Goal: Task Accomplishment & Management: Complete application form

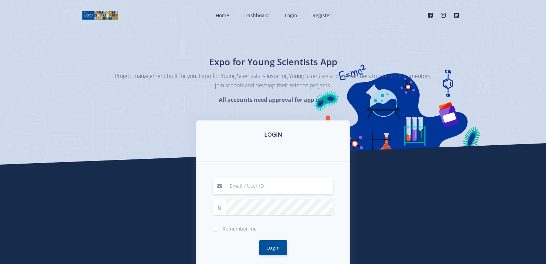
type input "[EMAIL_ADDRESS][DOMAIN_NAME]"
click at [277, 244] on button "Login" at bounding box center [273, 247] width 28 height 15
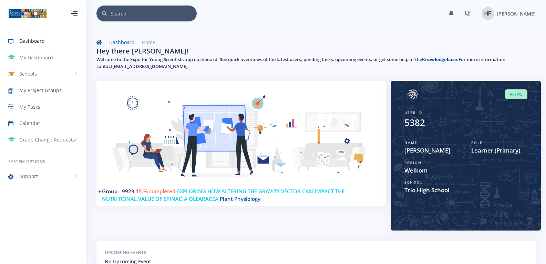
click at [39, 89] on span "My Project Groups" at bounding box center [40, 90] width 42 height 7
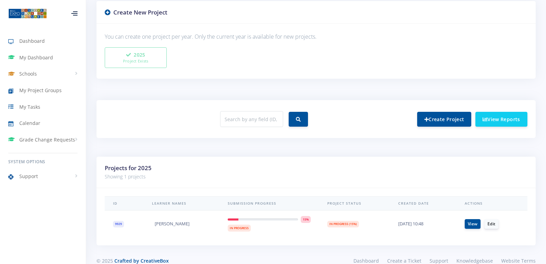
scroll to position [191, 0]
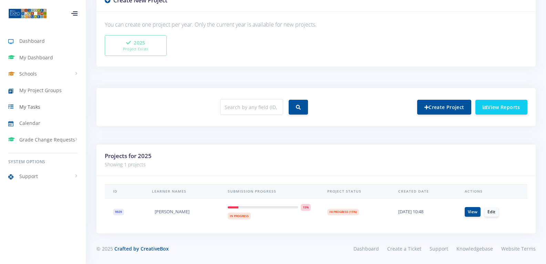
click at [33, 108] on span "My Tasks" at bounding box center [29, 106] width 21 height 7
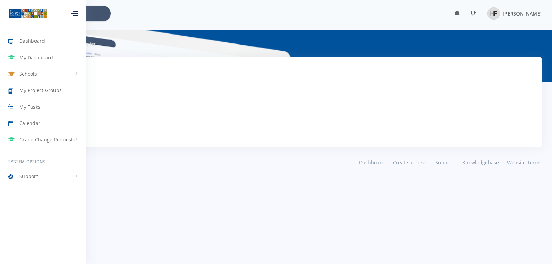
scroll to position [5, 5]
click at [35, 88] on span "My Project Groups" at bounding box center [40, 90] width 42 height 7
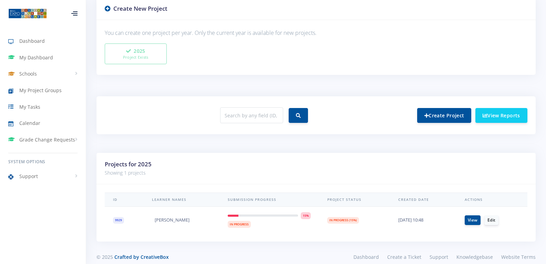
scroll to position [191, 0]
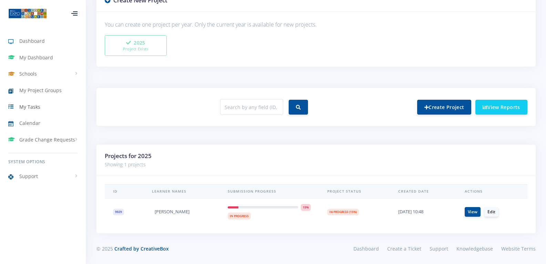
click at [25, 105] on span "My Tasks" at bounding box center [29, 106] width 21 height 7
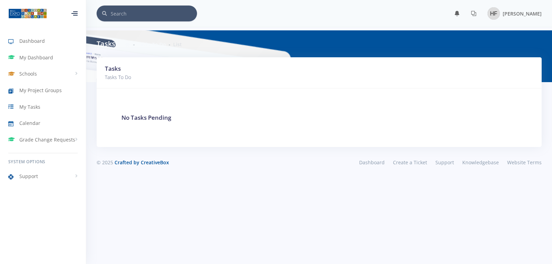
scroll to position [5, 5]
click at [526, 12] on span "[PERSON_NAME]" at bounding box center [521, 13] width 39 height 7
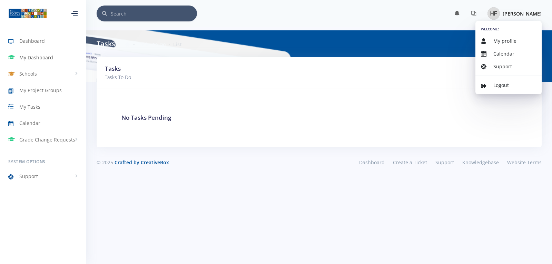
click at [36, 55] on span "My Dashboard" at bounding box center [36, 57] width 34 height 7
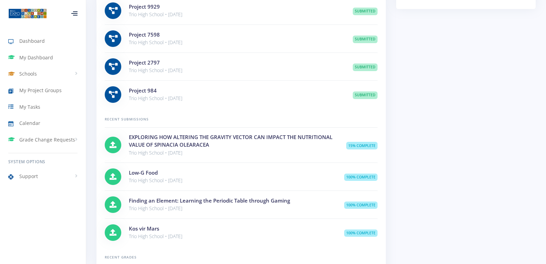
scroll to position [483, 0]
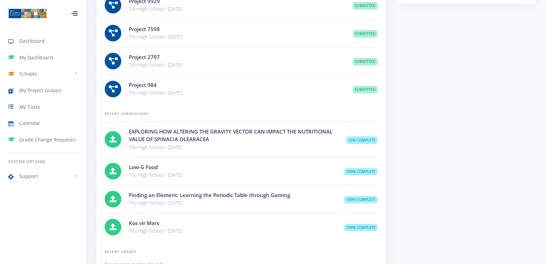
click at [174, 143] on h4 "EXPLORING HOW ALTERING THE GRAVITY VECTOR CAN IMPACT THE NUTRITIONAL VALUE OF S…" at bounding box center [232, 136] width 207 height 16
click at [111, 143] on icon at bounding box center [113, 139] width 7 height 7
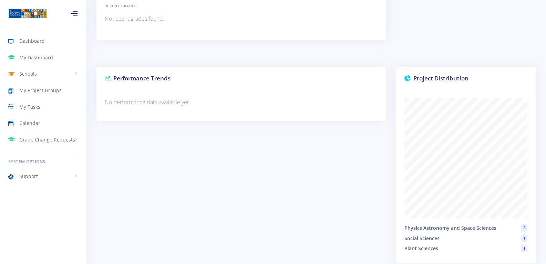
scroll to position [713, 0]
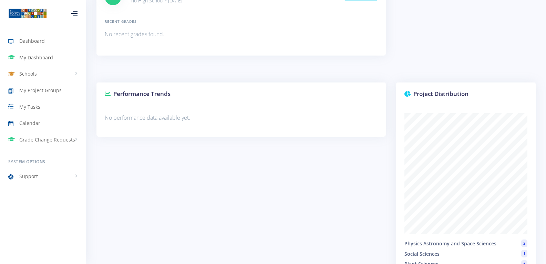
click at [32, 59] on span "My Dashboard" at bounding box center [36, 57] width 34 height 7
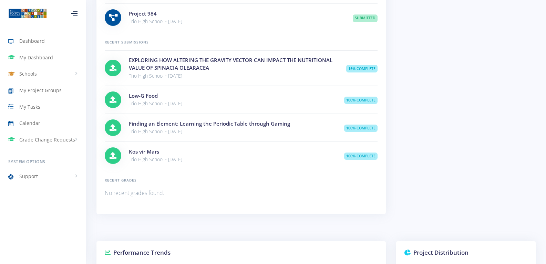
scroll to position [517, 0]
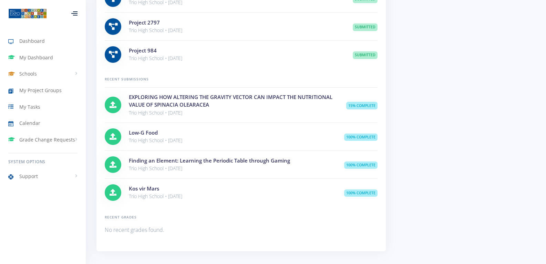
click at [354, 109] on span "15% Complete" at bounding box center [361, 106] width 31 height 8
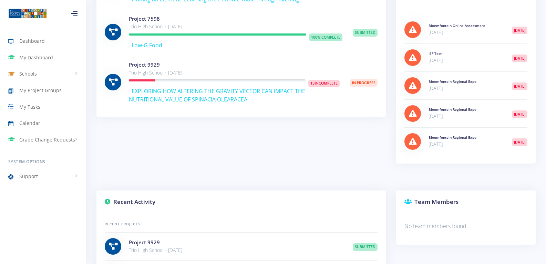
scroll to position [241, 0]
click at [195, 98] on span "EXPLORING HOW ALTERING THE GRAVITY VECTOR CAN IMPACT THE NUTRITIONAL VALUE OF S…" at bounding box center [217, 96] width 176 height 16
click at [33, 91] on span "My Project Groups" at bounding box center [40, 90] width 42 height 7
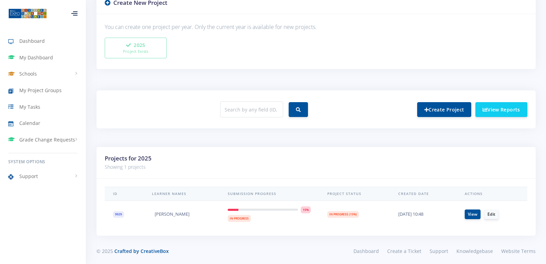
scroll to position [191, 0]
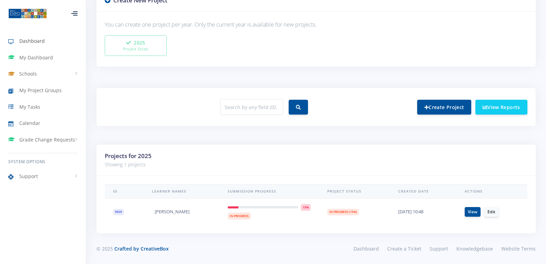
click at [30, 39] on span "Dashboard" at bounding box center [32, 40] width 26 height 7
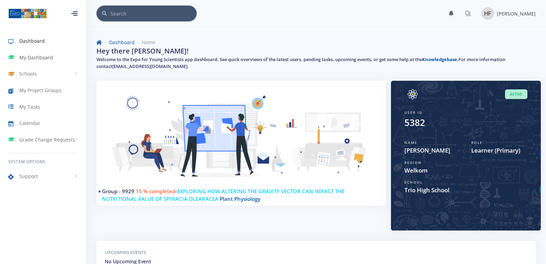
click at [29, 57] on span "My Dashboard" at bounding box center [36, 57] width 34 height 7
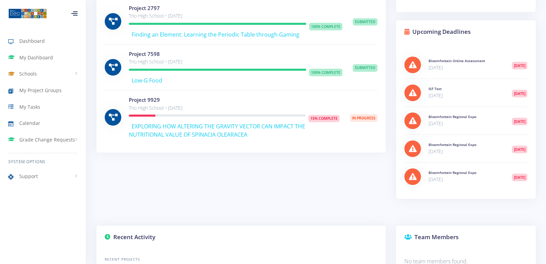
scroll to position [207, 0]
click at [36, 58] on span "My Dashboard" at bounding box center [36, 57] width 34 height 7
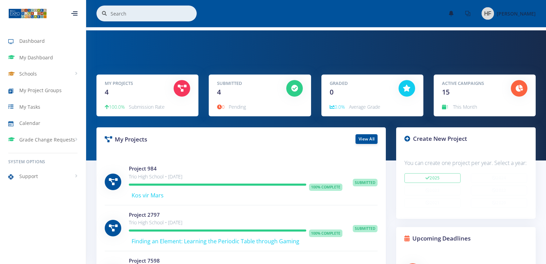
scroll to position [5, 5]
click at [73, 12] on div at bounding box center [74, 13] width 6 height 4
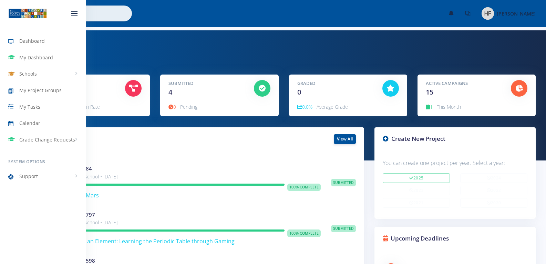
scroll to position [121, 144]
click at [72, 14] on div at bounding box center [74, 13] width 6 height 4
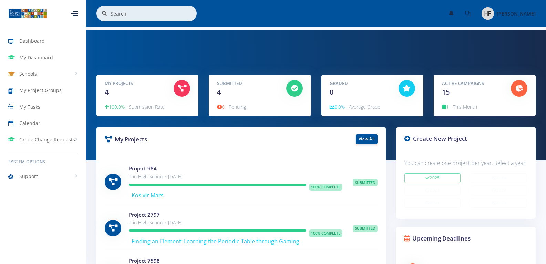
scroll to position [344597, 344595]
click at [31, 106] on span "My Tasks" at bounding box center [29, 106] width 21 height 7
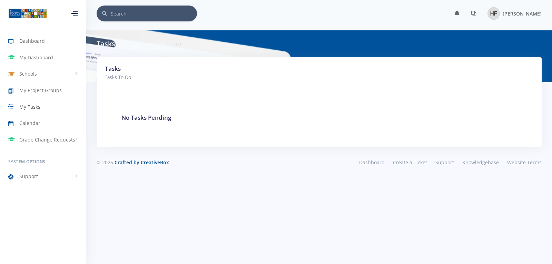
scroll to position [5, 5]
click at [34, 105] on span "My Tasks" at bounding box center [29, 106] width 21 height 7
click at [30, 139] on span "Grade Change Requests" at bounding box center [47, 139] width 56 height 7
click at [27, 71] on span "Schools" at bounding box center [28, 73] width 18 height 7
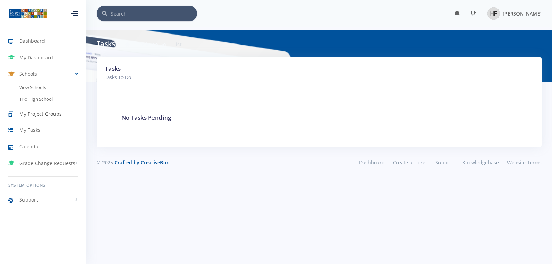
click at [23, 112] on span "My Project Groups" at bounding box center [40, 113] width 42 height 7
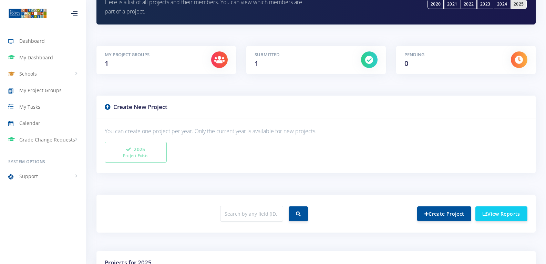
scroll to position [172, 0]
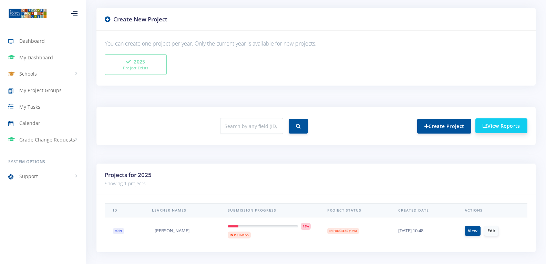
click at [503, 125] on link "View Reports" at bounding box center [502, 125] width 52 height 15
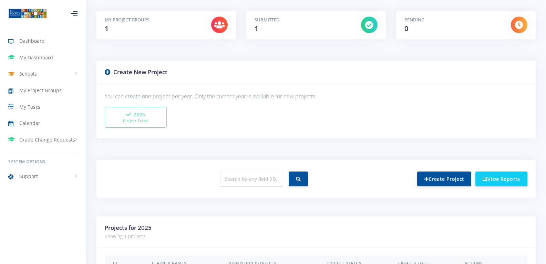
scroll to position [63, 0]
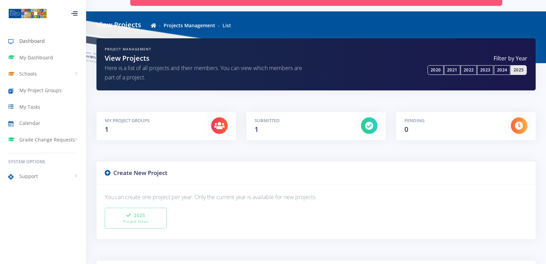
click at [30, 42] on span "Dashboard" at bounding box center [32, 40] width 26 height 7
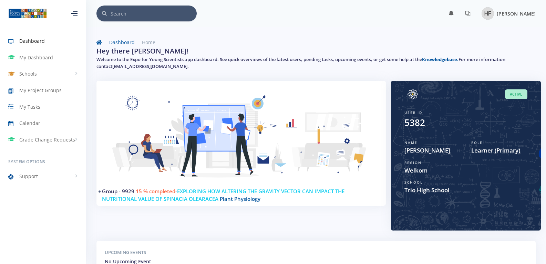
click at [509, 11] on span "[PERSON_NAME]" at bounding box center [516, 13] width 39 height 7
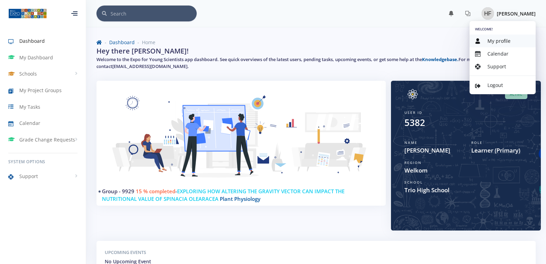
click at [496, 42] on span "My profile" at bounding box center [499, 41] width 23 height 7
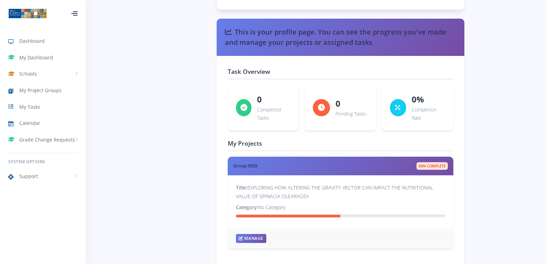
scroll to position [921, 0]
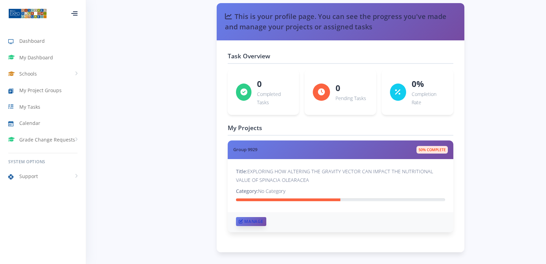
click at [245, 221] on link "Manage" at bounding box center [251, 221] width 30 height 9
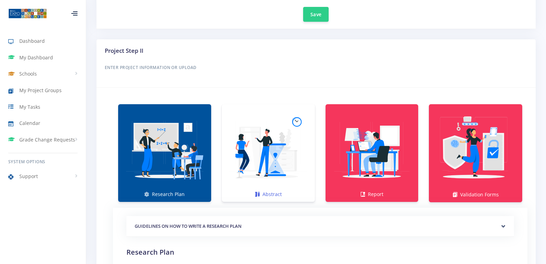
scroll to position [377, 0]
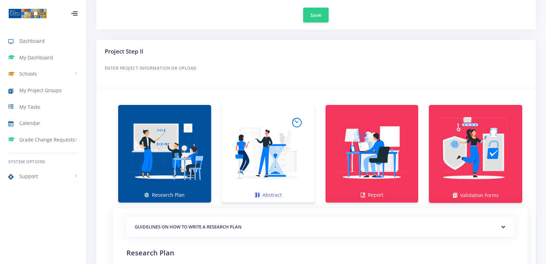
click at [268, 149] on img at bounding box center [269, 150] width 82 height 82
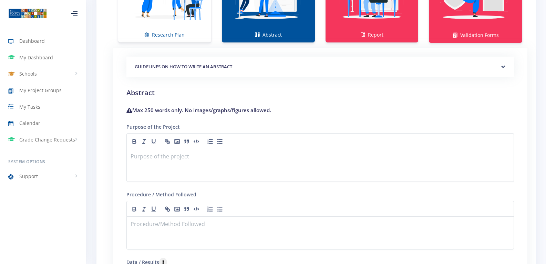
scroll to position [550, 0]
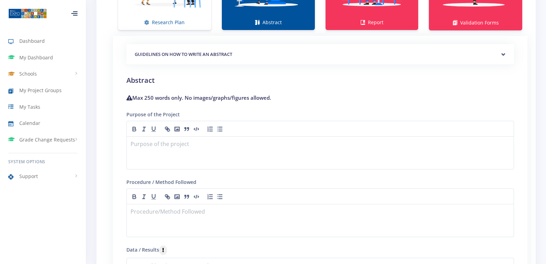
click at [166, 115] on label "Purpose of the Project" at bounding box center [153, 114] width 53 height 7
click at [161, 144] on p at bounding box center [320, 144] width 379 height 9
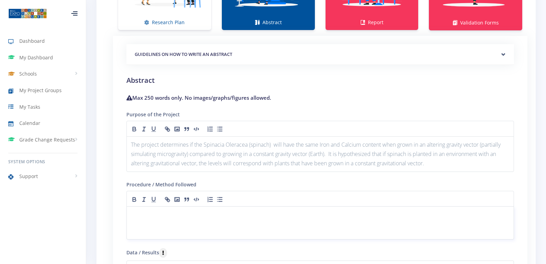
click at [207, 212] on p at bounding box center [320, 214] width 379 height 9
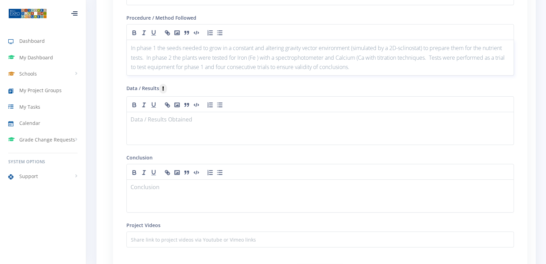
scroll to position [722, 0]
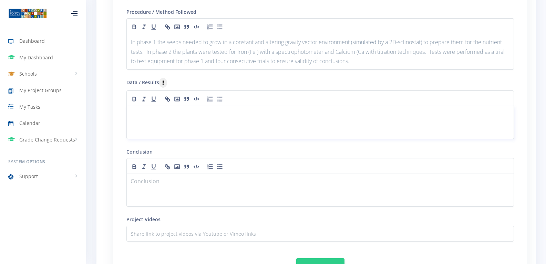
click at [137, 115] on p at bounding box center [320, 114] width 379 height 9
click at [277, 61] on p "In phase 1 the seeds needed to grow in a constant and altering gravity vector e…" at bounding box center [320, 52] width 379 height 28
click at [346, 115] on p "Fe and Ca in plants grown in the constant gravity showed to be less than the pl…" at bounding box center [320, 114] width 379 height 9
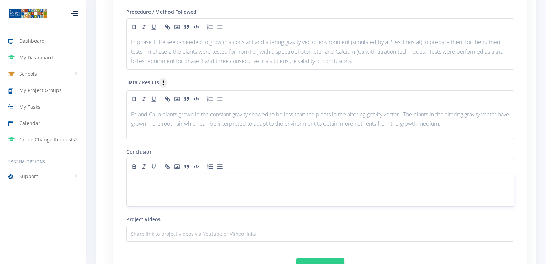
click at [194, 181] on p at bounding box center [320, 181] width 379 height 9
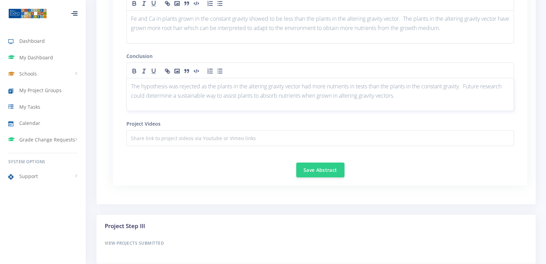
scroll to position [826, 0]
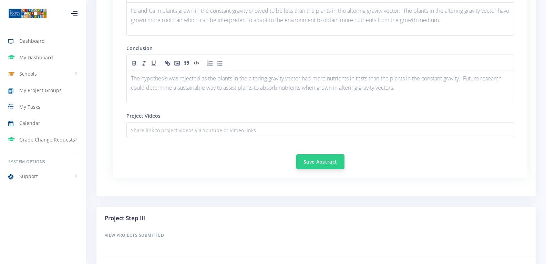
click at [328, 160] on button "Save Abstract" at bounding box center [320, 161] width 48 height 15
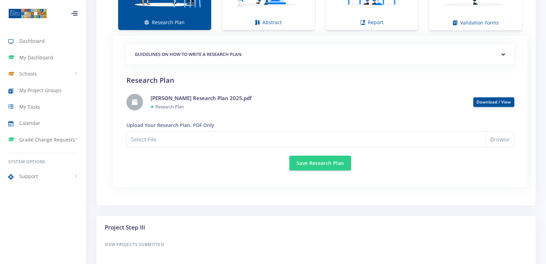
scroll to position [436, 0]
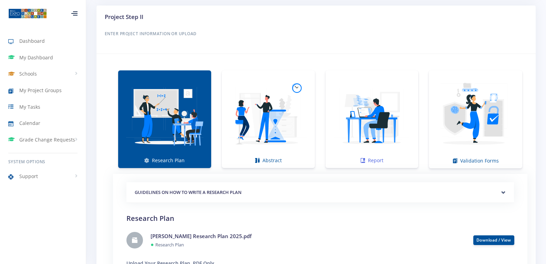
click at [376, 137] on img at bounding box center [372, 115] width 82 height 82
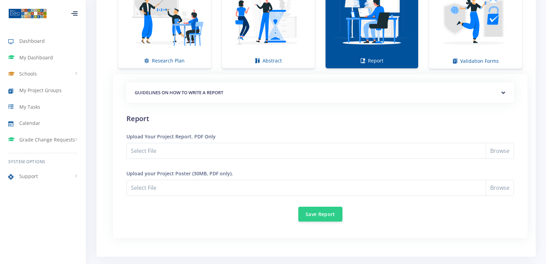
scroll to position [539, 0]
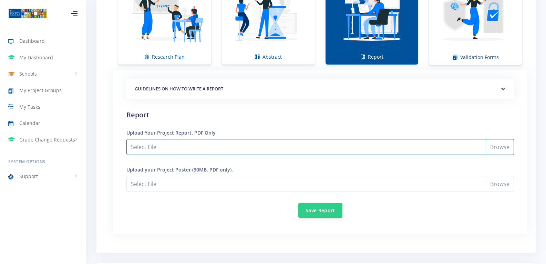
click at [505, 148] on input "Select File" at bounding box center [321, 147] width 388 height 16
type input "C:\fakepath\Report 2025.pdf"
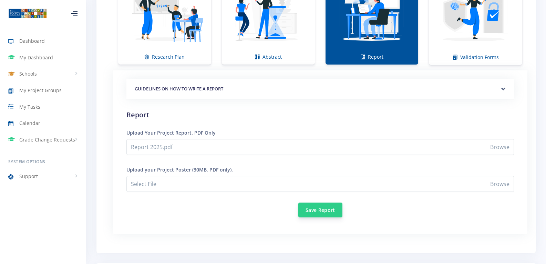
click at [321, 209] on button "Save Report" at bounding box center [321, 209] width 44 height 15
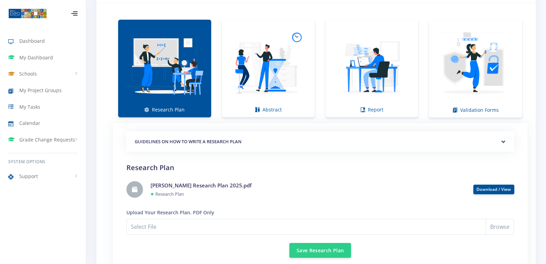
scroll to position [448, 0]
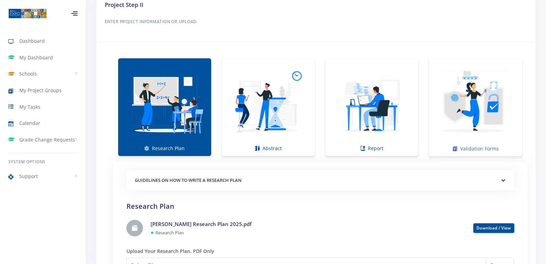
click at [483, 122] on img at bounding box center [476, 103] width 82 height 82
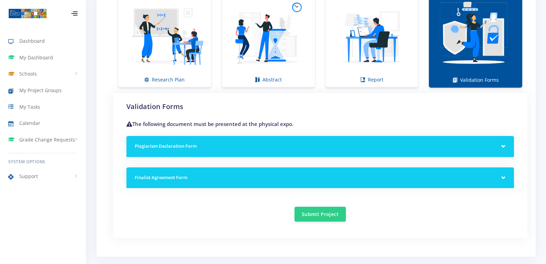
scroll to position [517, 0]
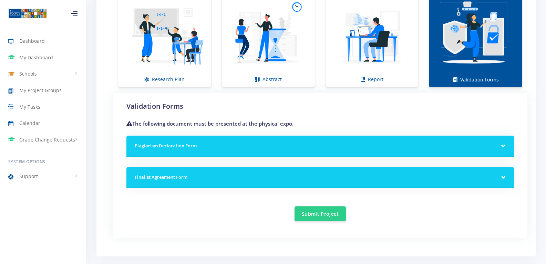
click at [503, 144] on div "Plagiarism Declaration Form" at bounding box center [321, 145] width 388 height 21
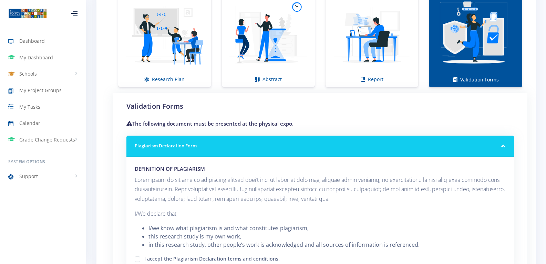
scroll to position [586, 0]
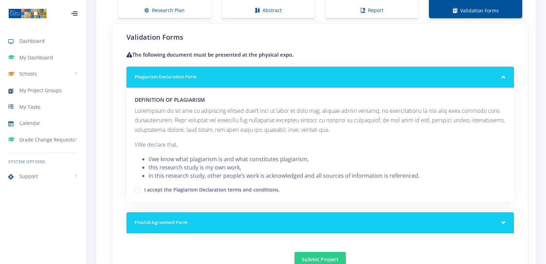
click at [175, 189] on label "I accept the Plagiarism Declaration terms and conditions." at bounding box center [211, 189] width 135 height 6
click at [149, 189] on input "I accept the Plagiarism Declaration terms and conditions." at bounding box center [146, 187] width 4 height 4
checkbox input "true"
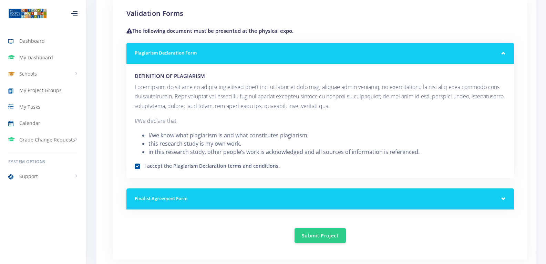
scroll to position [655, 0]
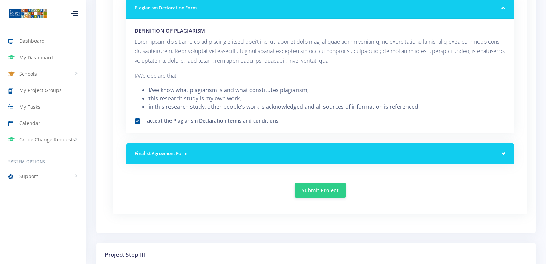
click at [505, 154] on div "Finalist Agreement Form" at bounding box center [321, 153] width 388 height 21
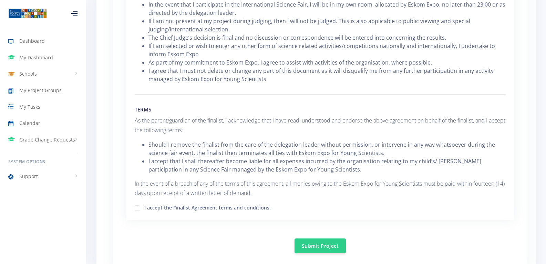
scroll to position [1000, 0]
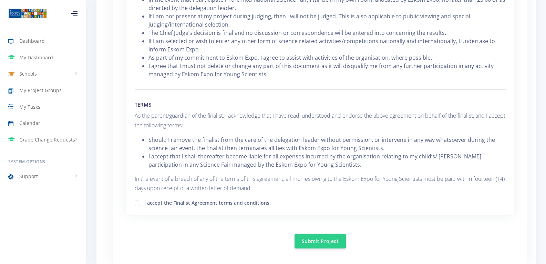
click at [164, 203] on label "I accept the Finalist Agreement terms and conditions." at bounding box center [207, 202] width 127 height 6
click at [149, 203] on input "I accept the Finalist Agreement terms and conditions." at bounding box center [146, 200] width 4 height 4
checkbox input "true"
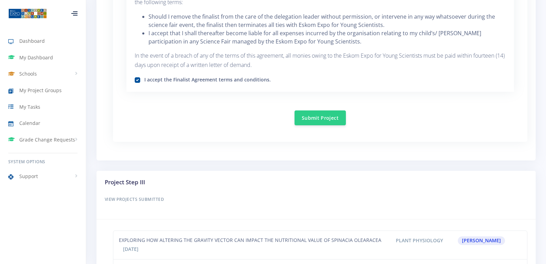
scroll to position [1112, 0]
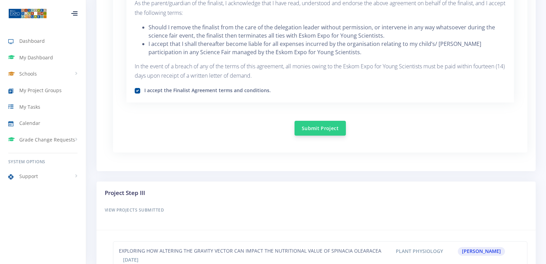
click at [319, 127] on button "Submit Project" at bounding box center [320, 128] width 51 height 15
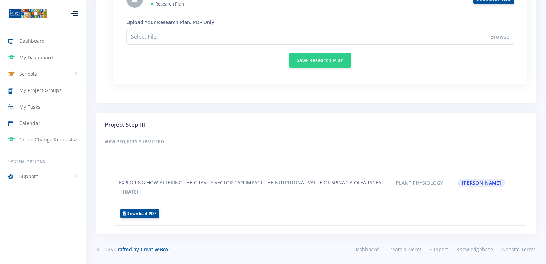
scroll to position [677, 0]
